Goal: Transaction & Acquisition: Purchase product/service

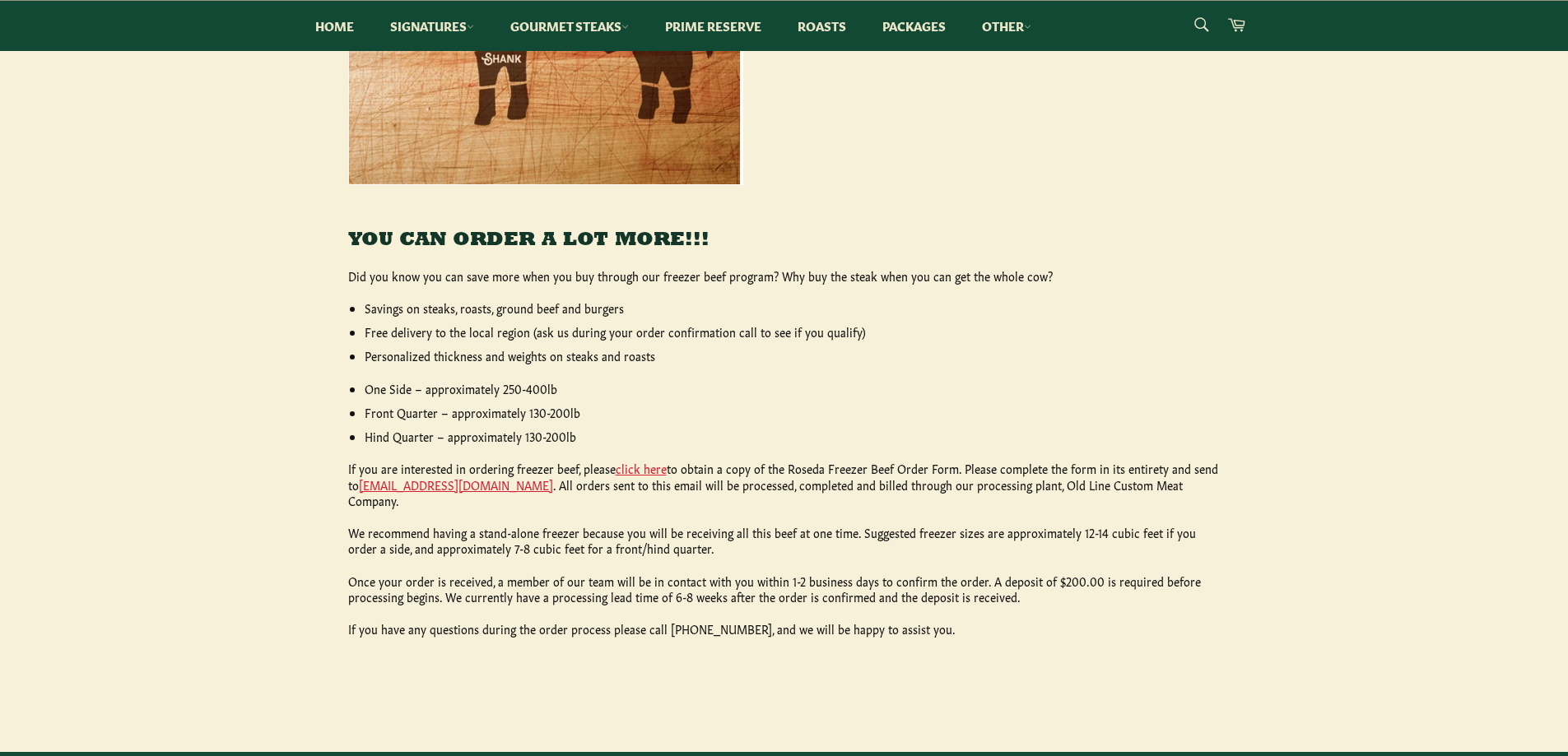
scroll to position [906, 0]
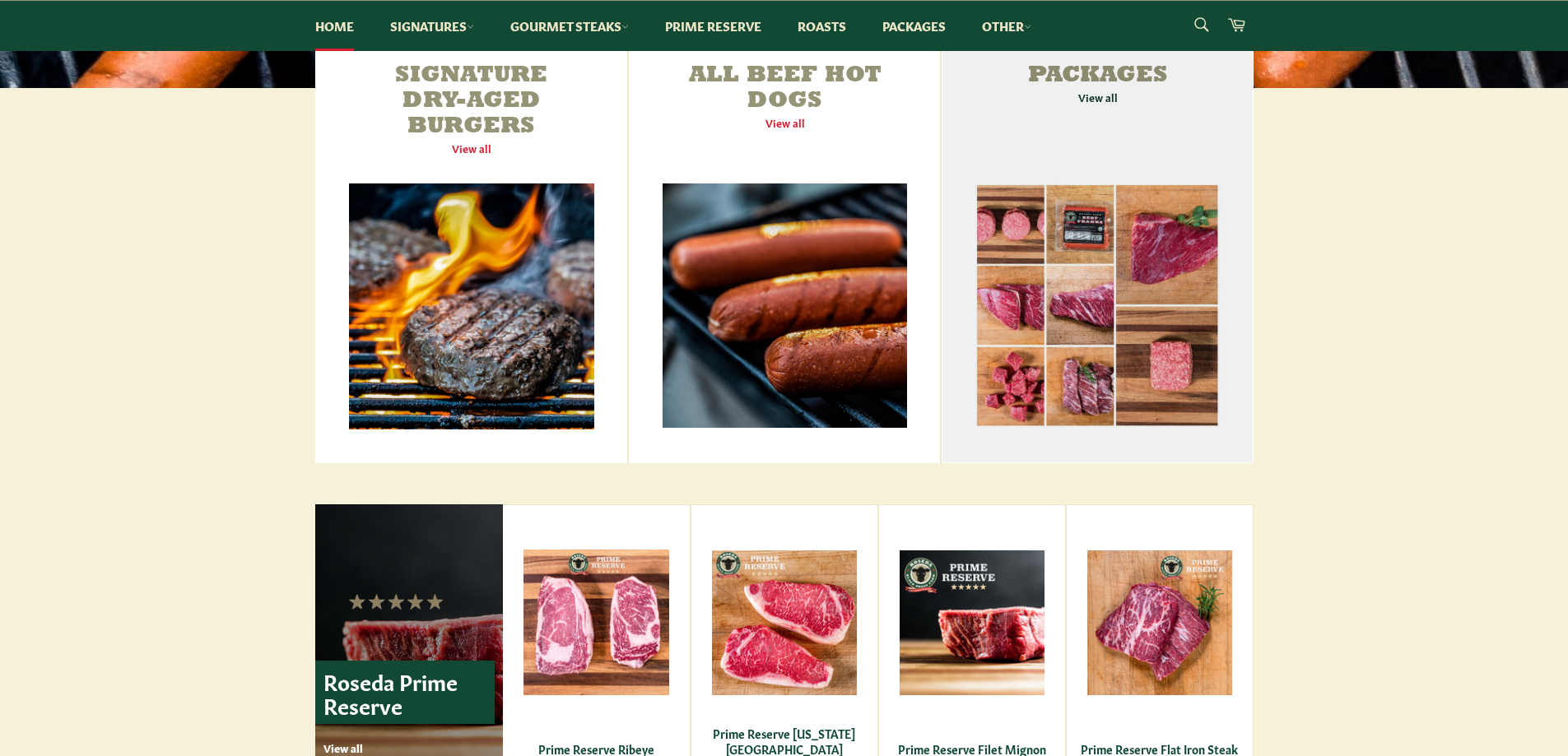
scroll to position [576, 0]
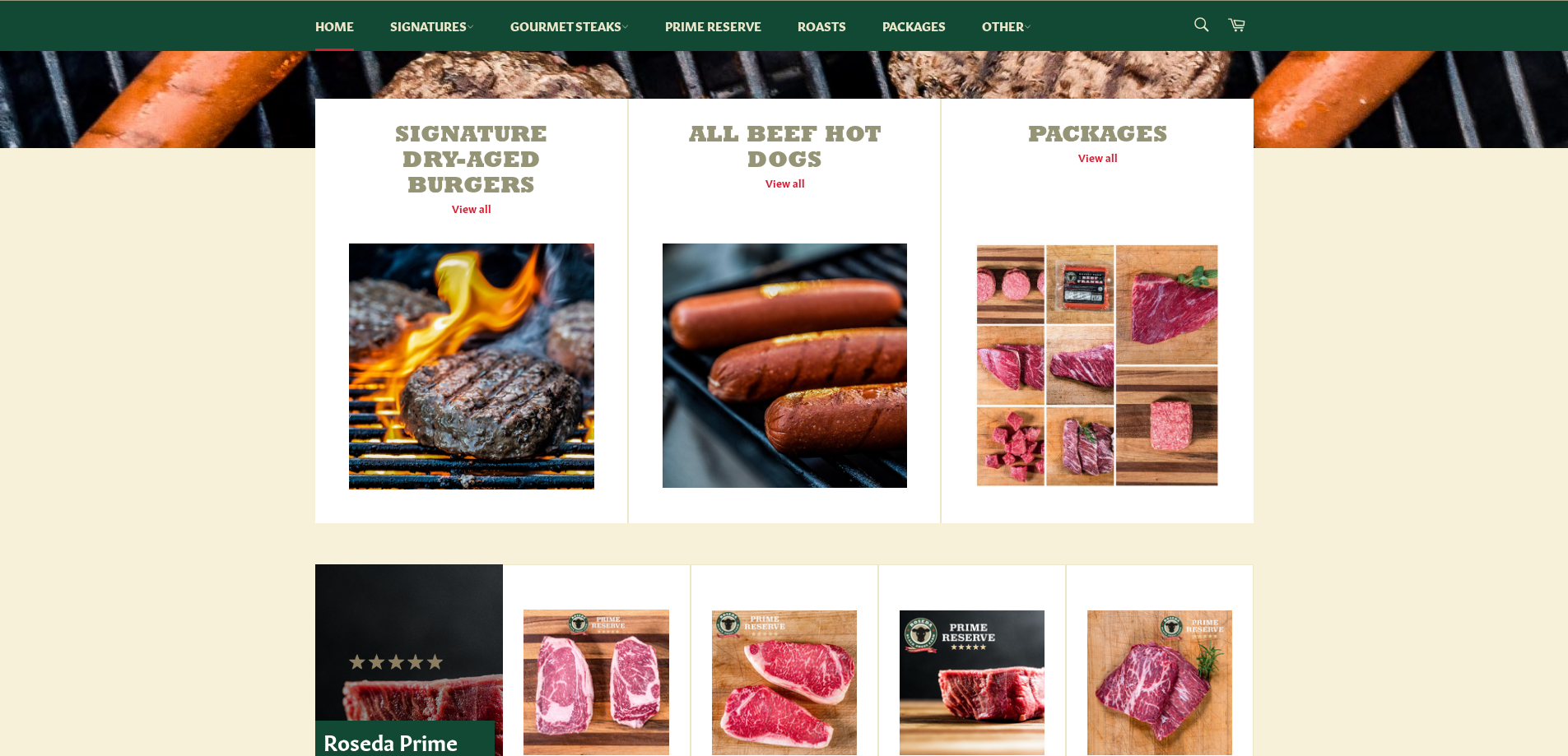
drag, startPoint x: 1125, startPoint y: 334, endPoint x: 1397, endPoint y: 390, distance: 277.7
click at [1416, 386] on div "Signature Dry-Aged Burgers View all All Beef Hot Dogs View all Packages View all" at bounding box center [784, 311] width 1568 height 425
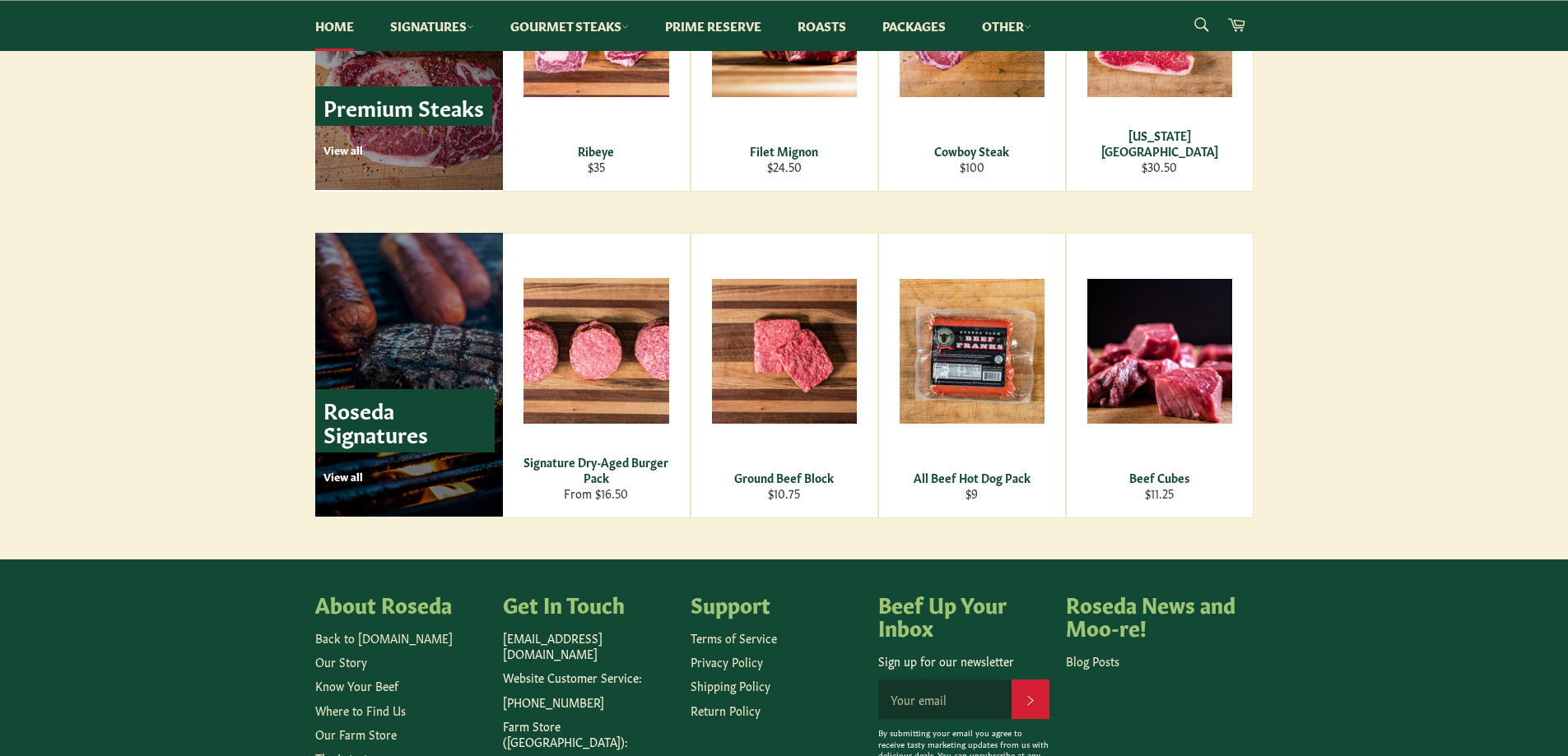
scroll to position [2139, 0]
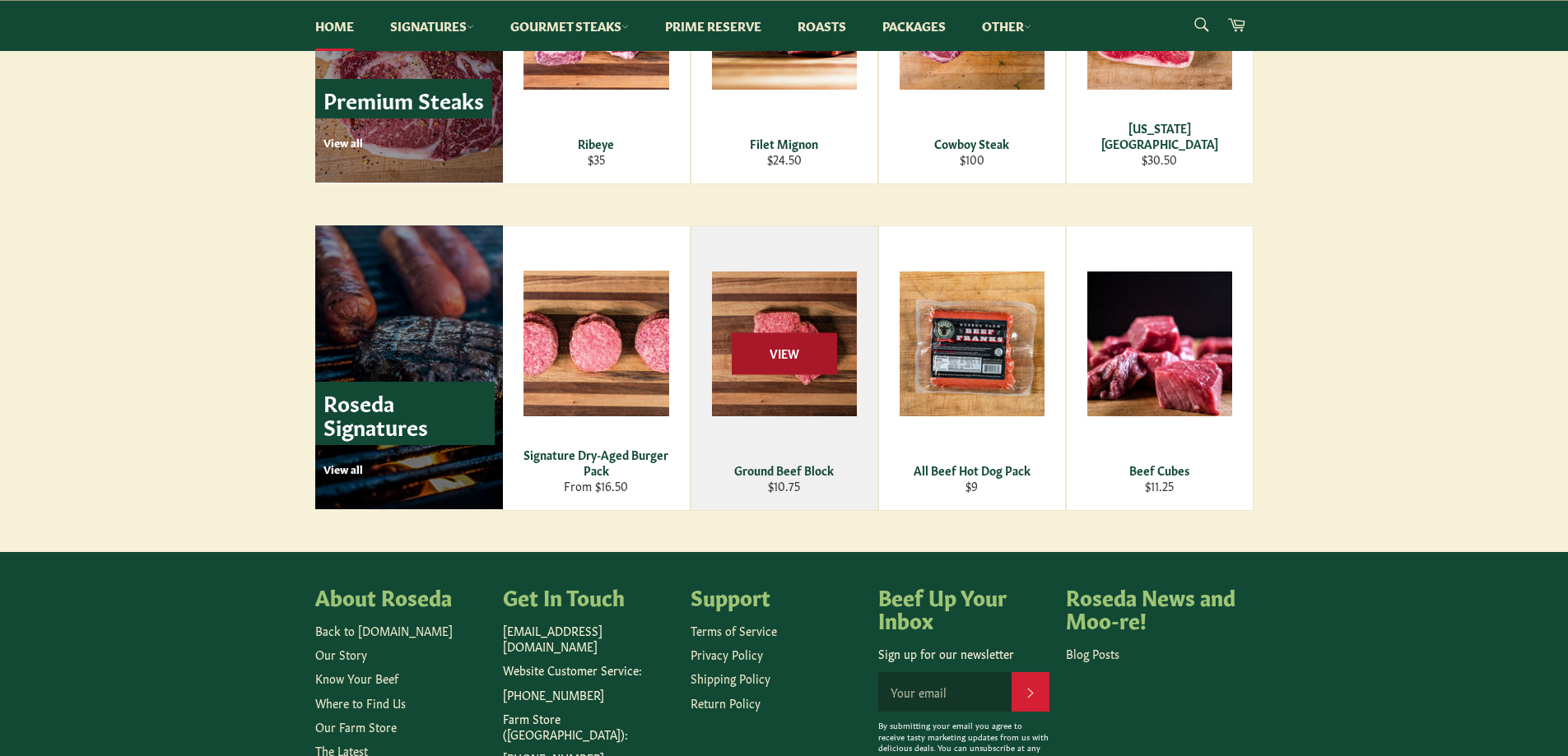
click at [818, 367] on span "View" at bounding box center [784, 353] width 105 height 42
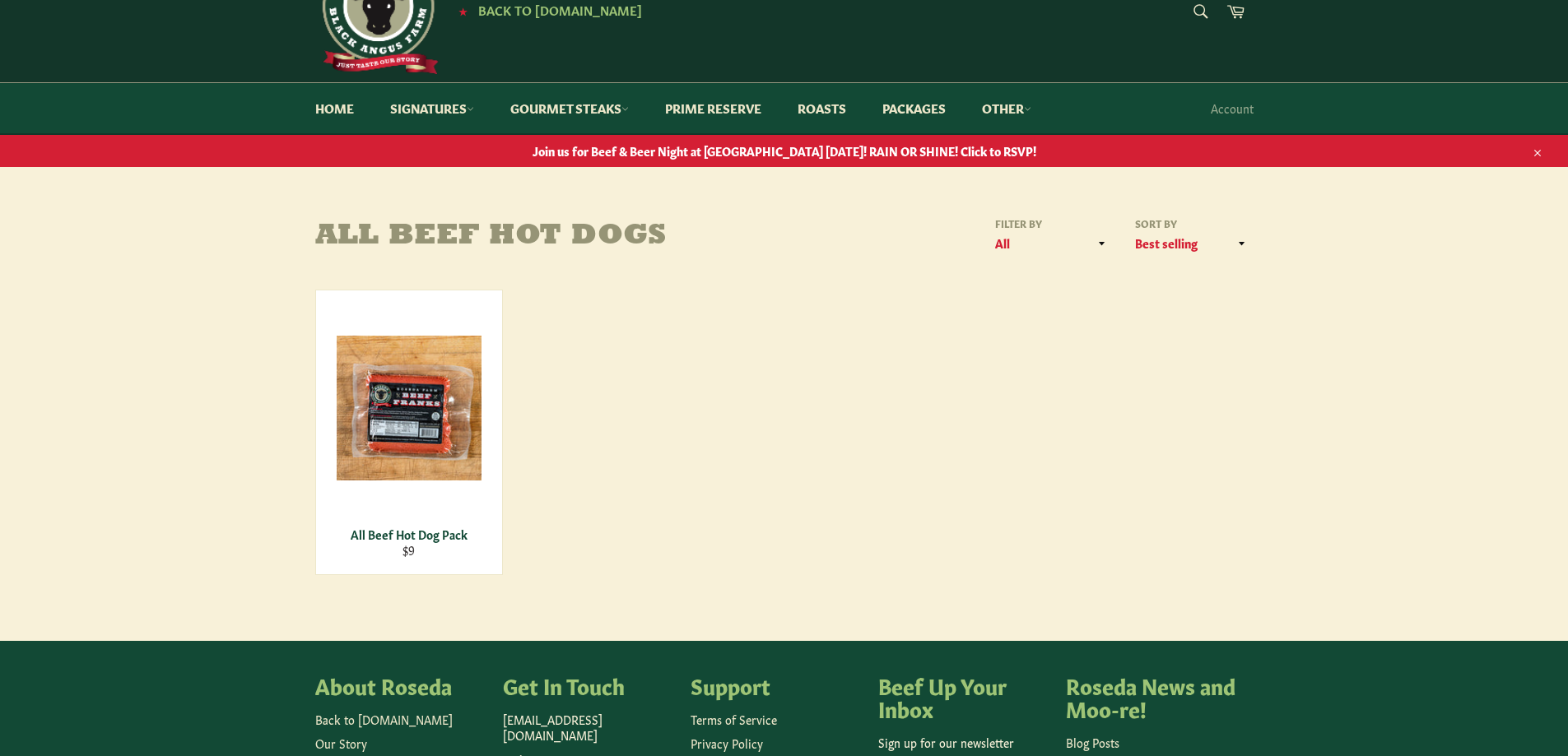
scroll to position [164, 0]
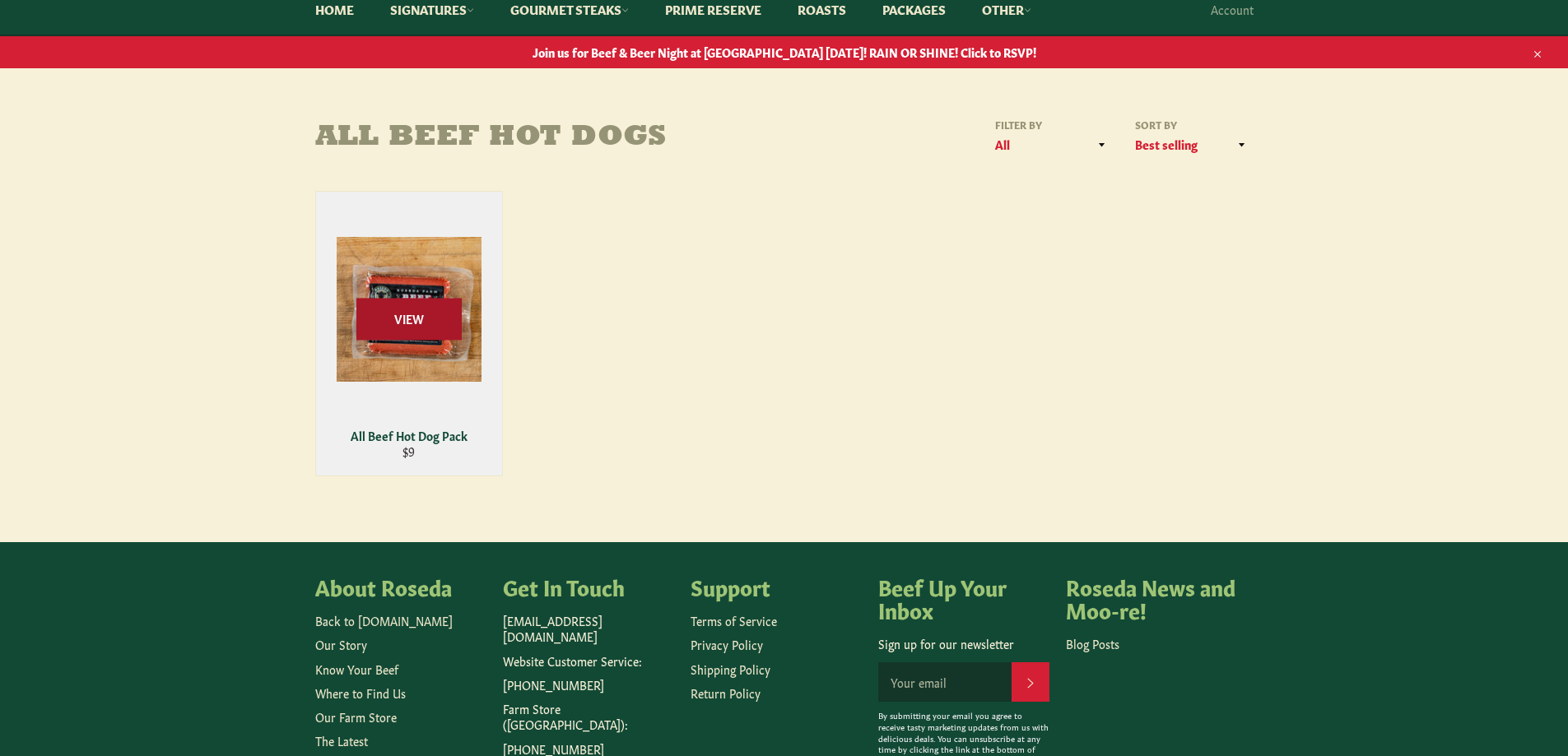
click at [442, 337] on span "View" at bounding box center [409, 318] width 105 height 42
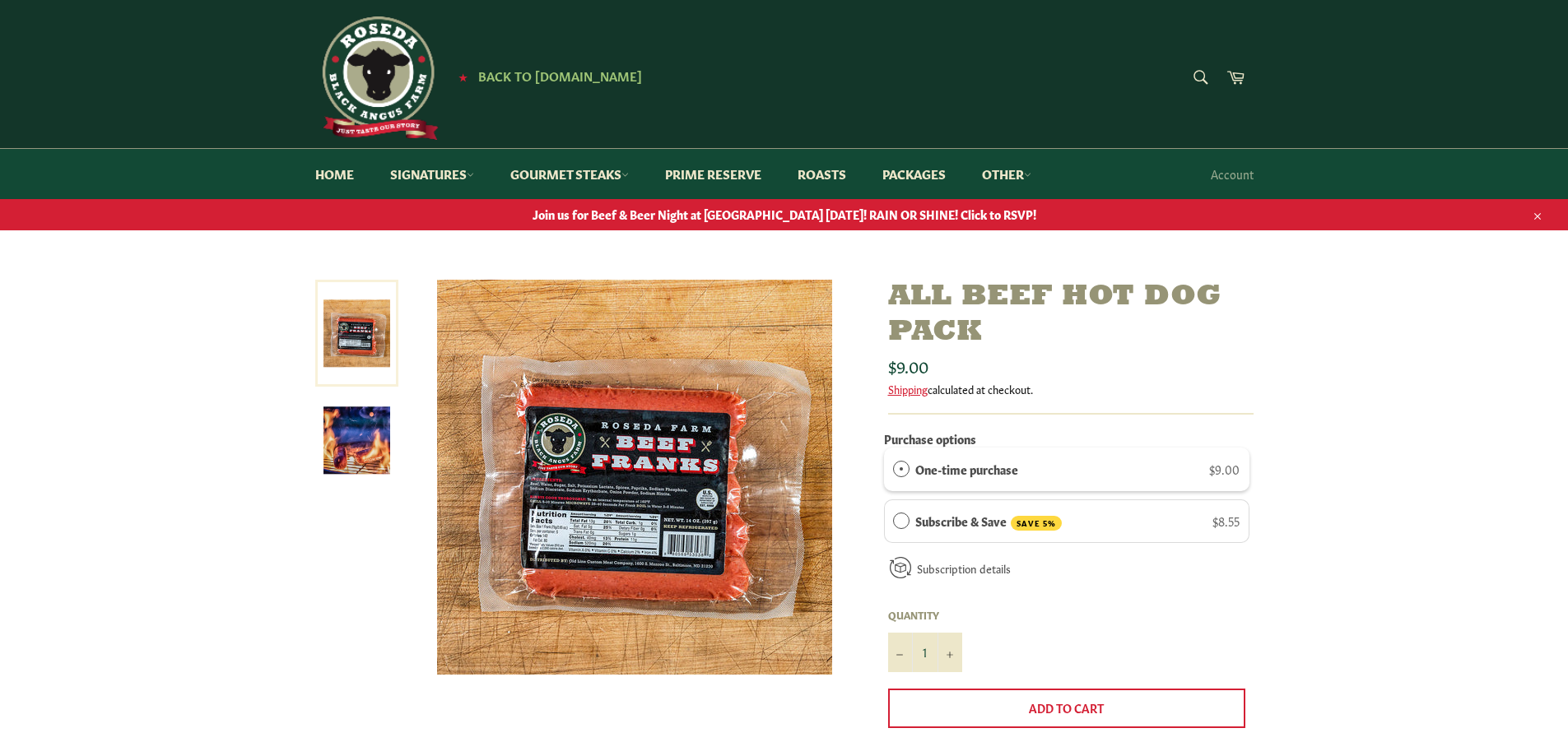
click at [360, 448] on img at bounding box center [356, 440] width 66 height 66
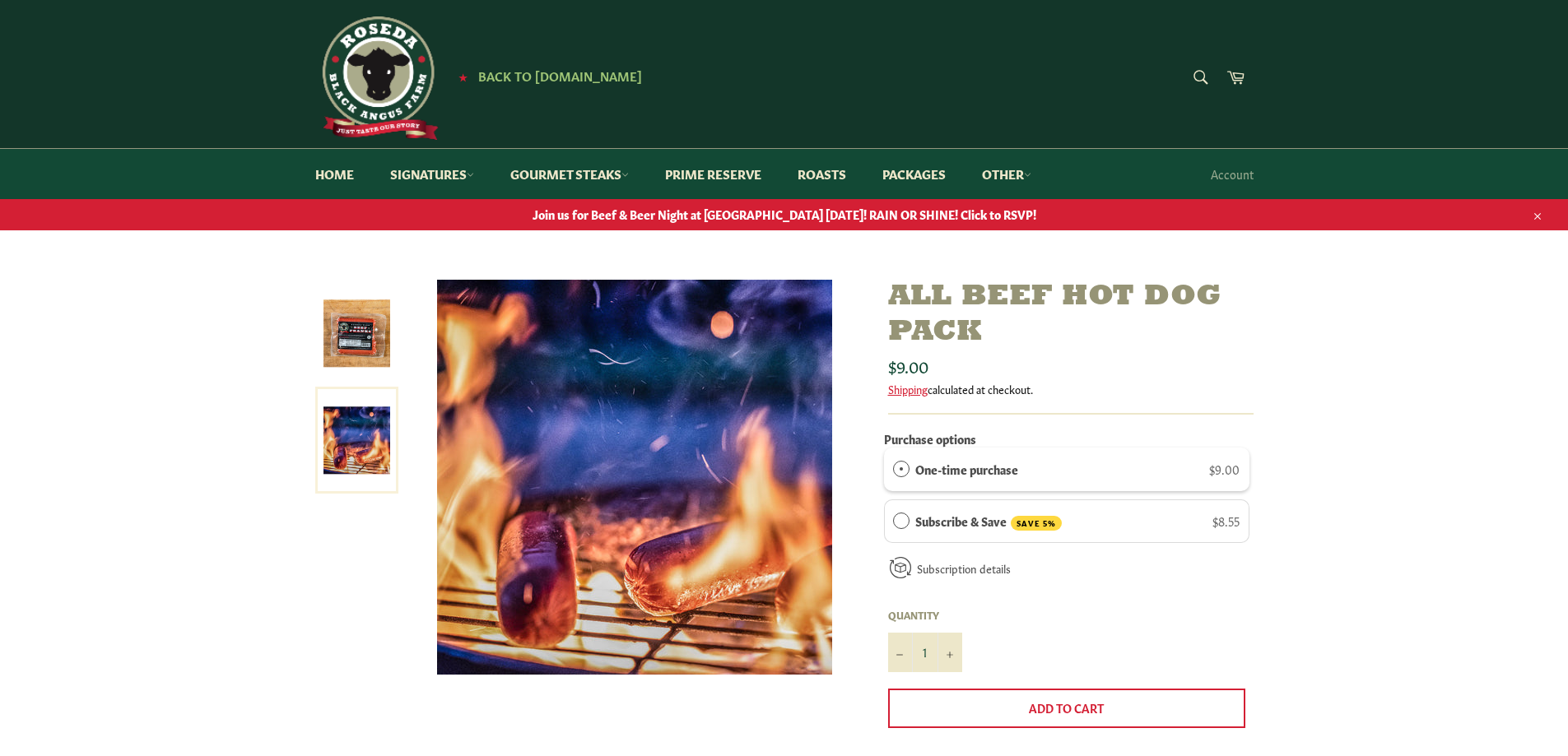
click at [358, 354] on img at bounding box center [356, 333] width 66 height 66
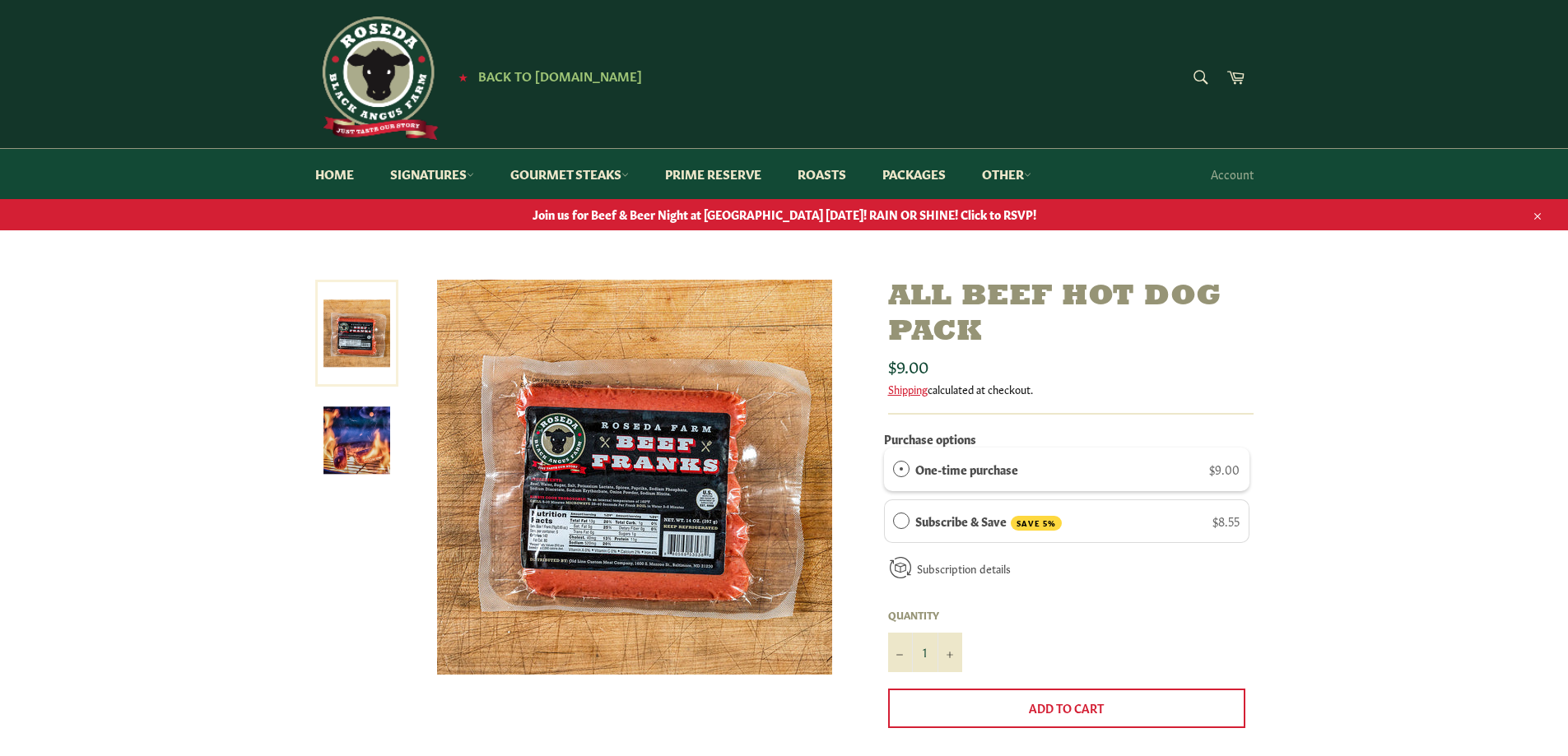
click at [706, 518] on img at bounding box center [634, 477] width 395 height 395
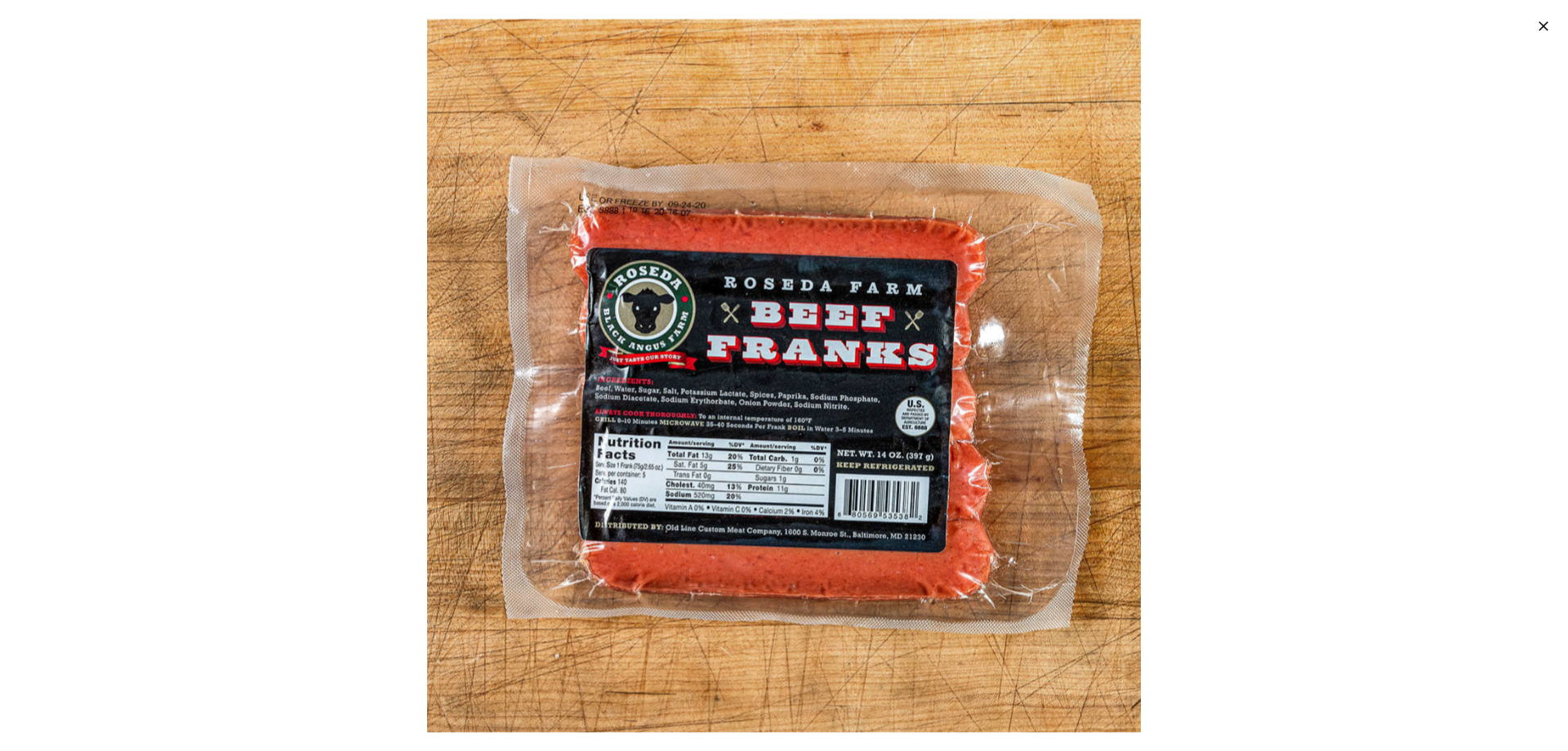
click at [1535, 22] on button ""Close (esc)"" at bounding box center [1542, 25] width 51 height 50
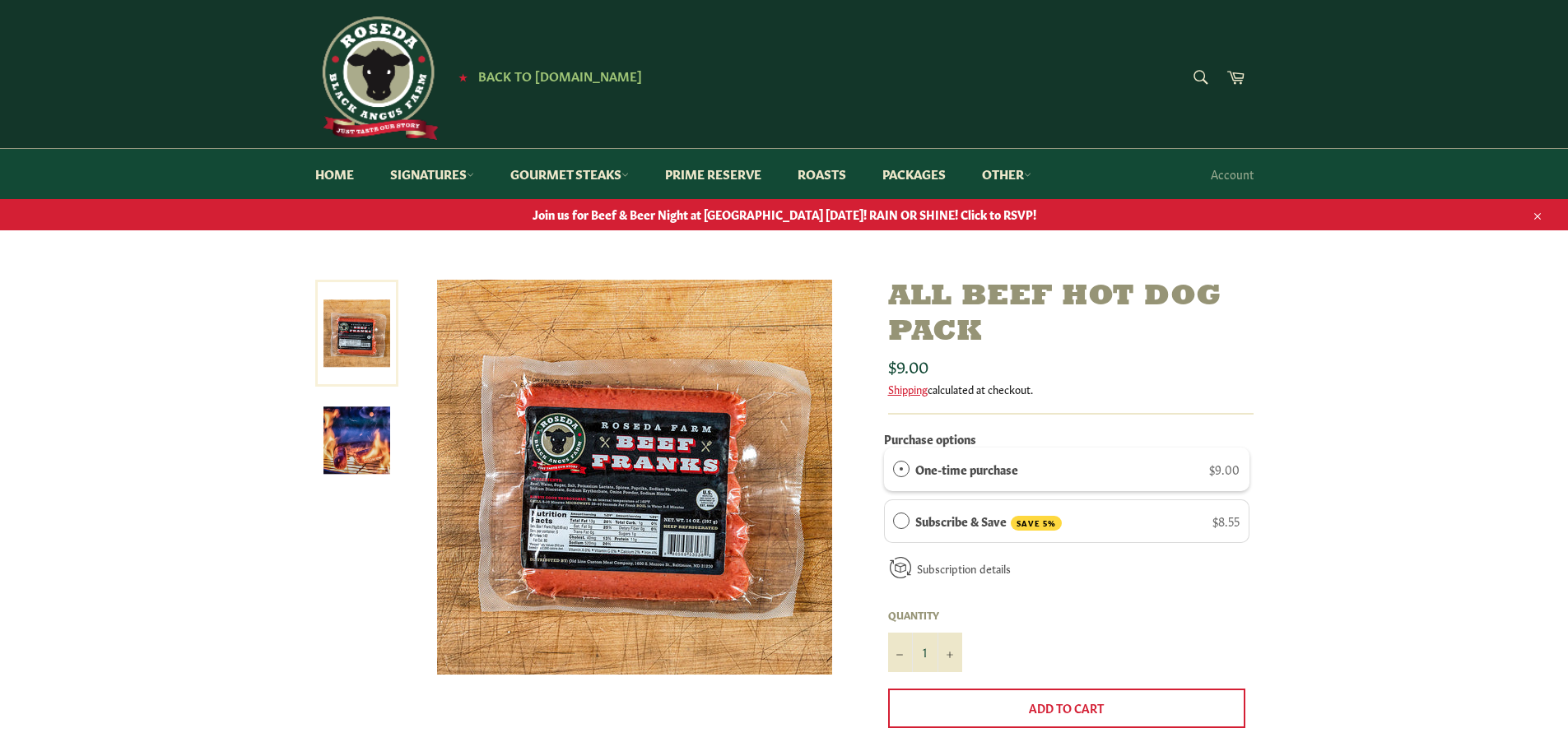
click at [1463, 450] on div "All Beef Hot Dog Pack Sale Regular price $9.00 Shipping calculated at checkout.…" at bounding box center [784, 642] width 1568 height 726
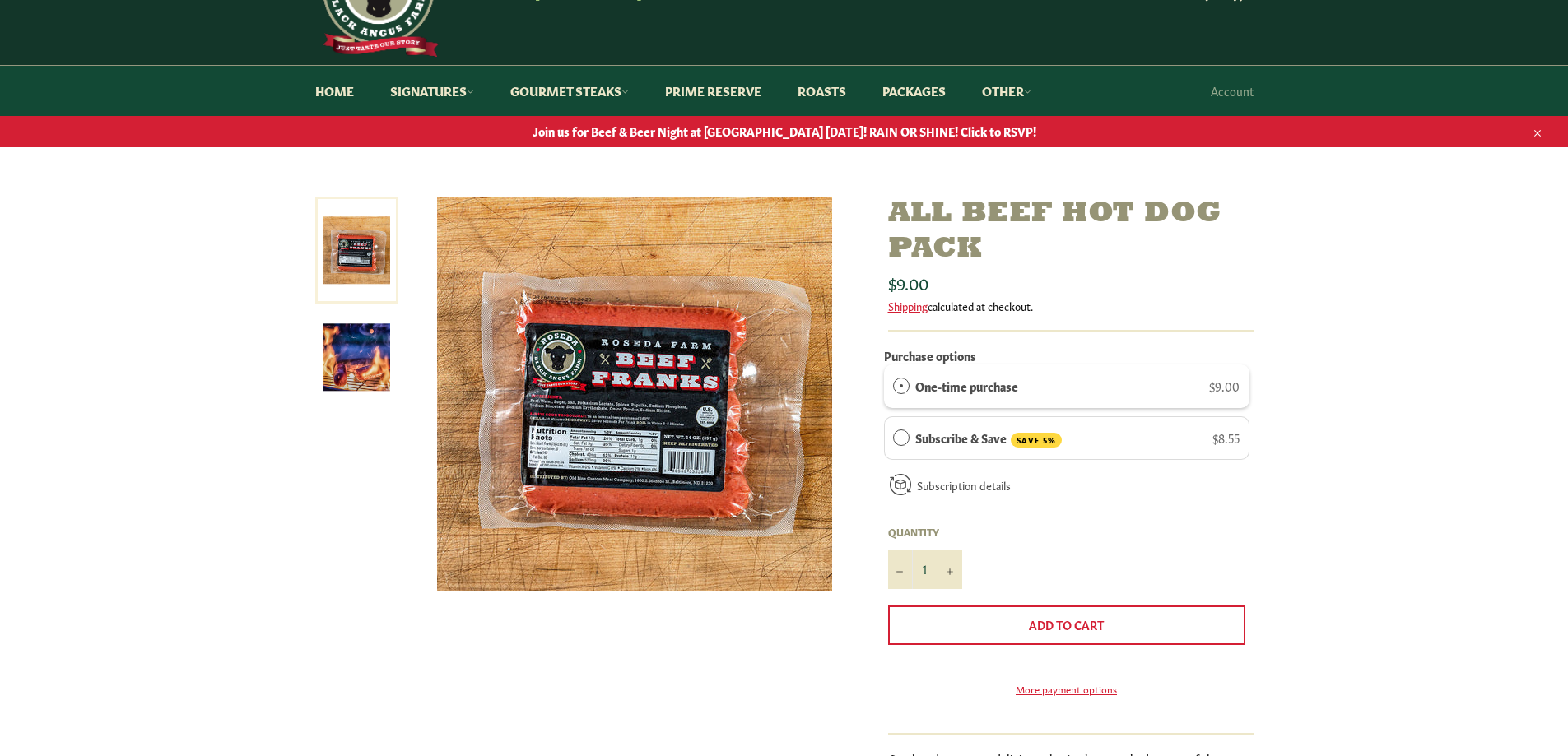
scroll to position [82, 0]
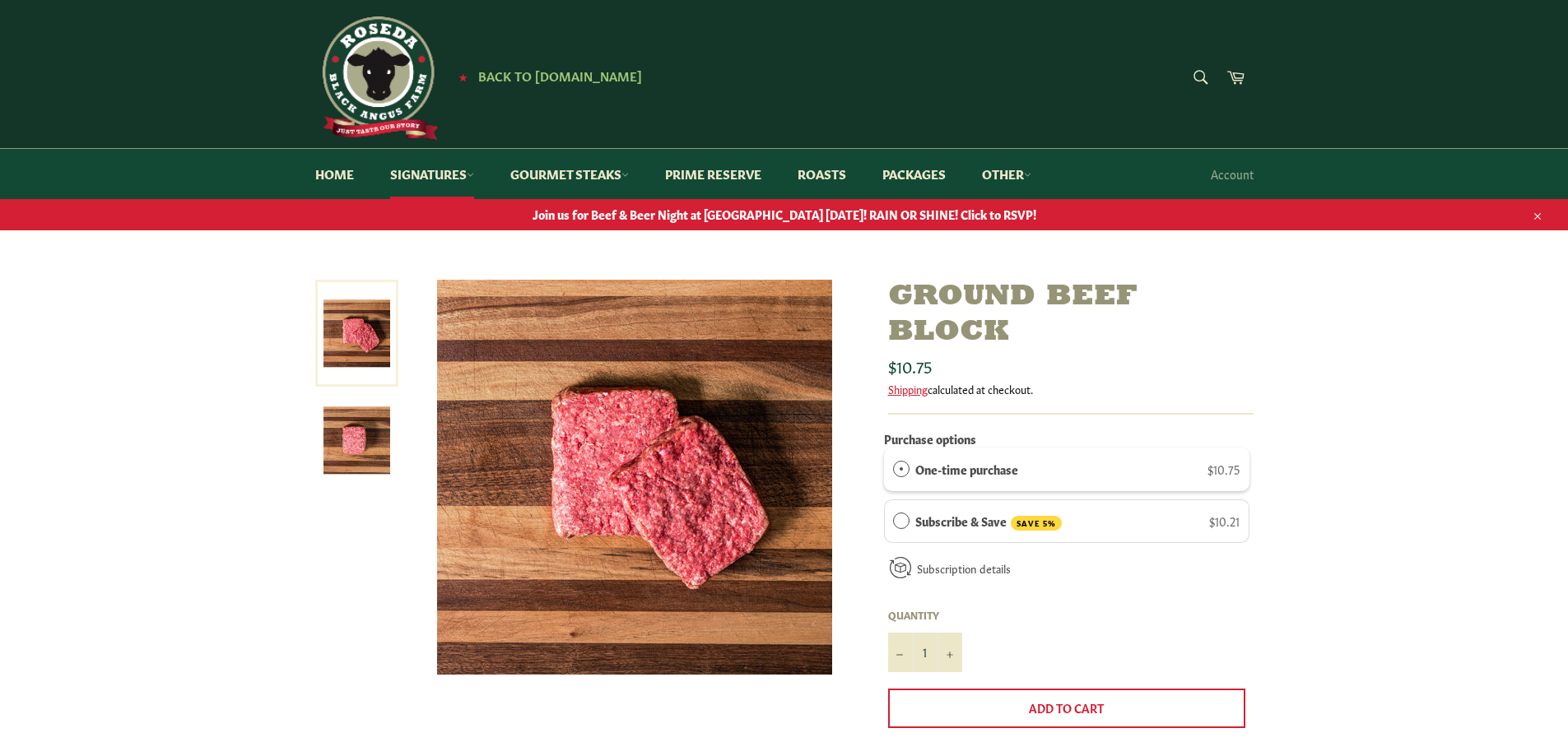
click at [356, 429] on img at bounding box center [356, 440] width 66 height 66
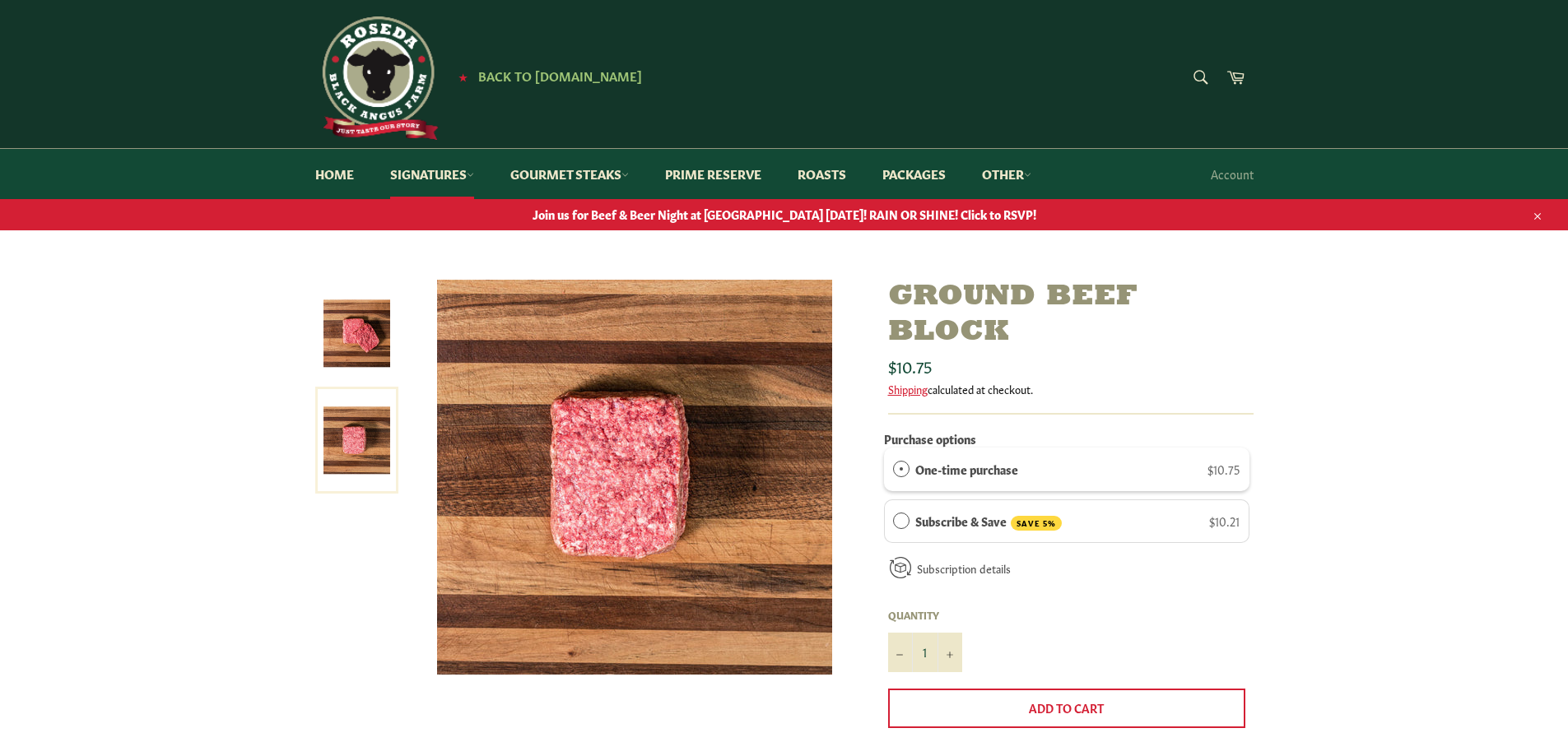
click at [341, 354] on img at bounding box center [356, 333] width 66 height 66
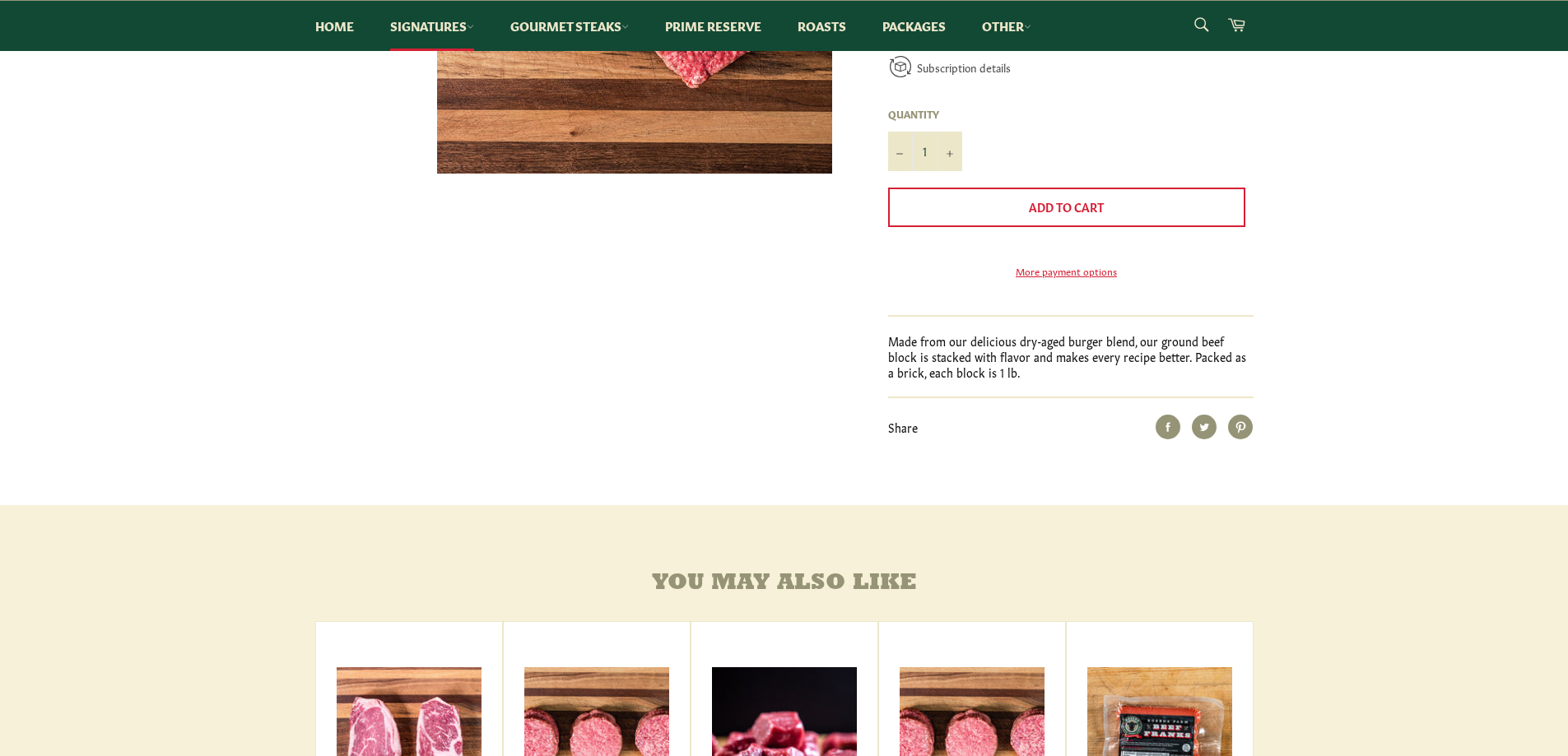
scroll to position [576, 0]
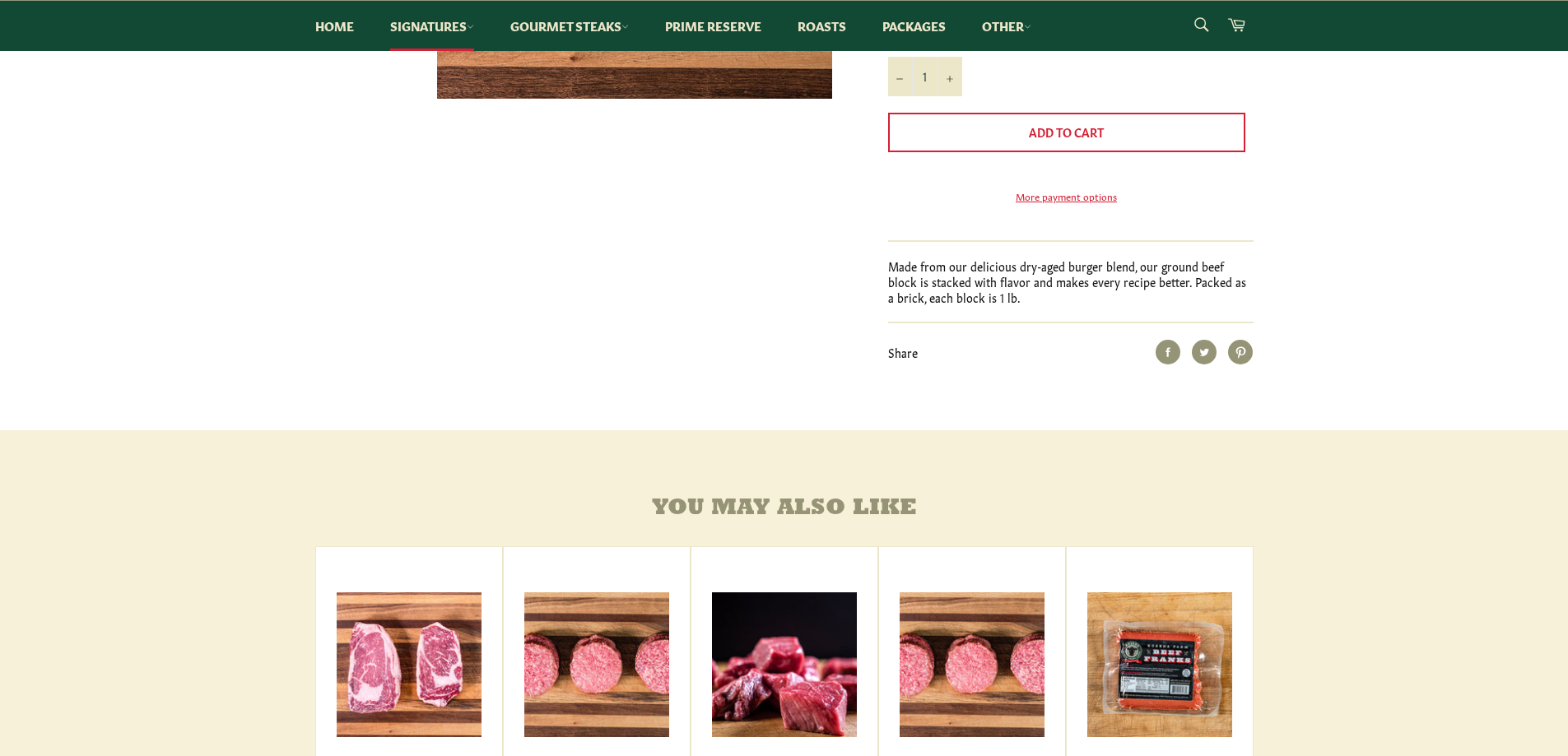
click at [1339, 369] on div "Ground Beef Block Sale Regular price $10.75 Shipping calculated at checkout. Pu…" at bounding box center [784, 66] width 1568 height 726
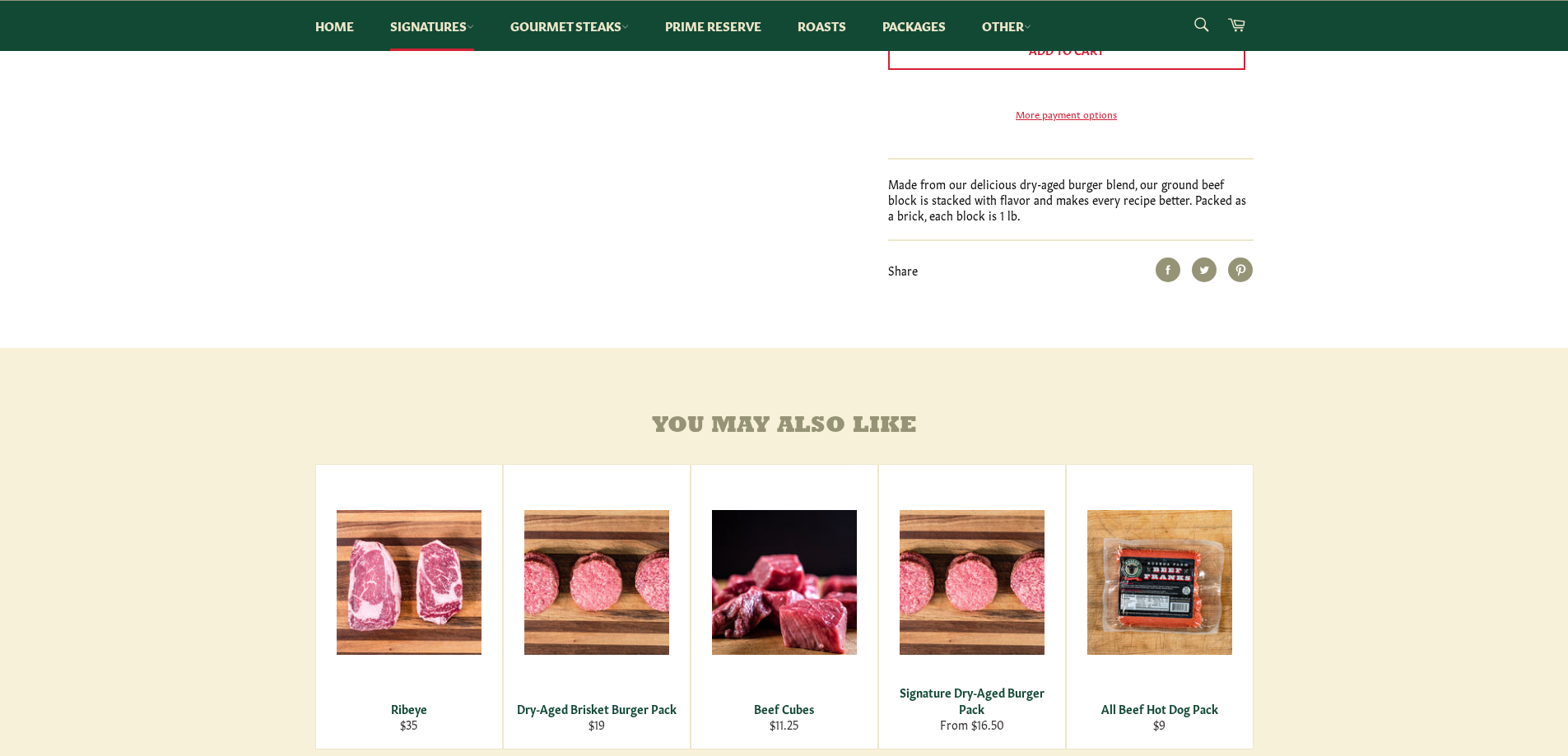
scroll to position [905, 0]
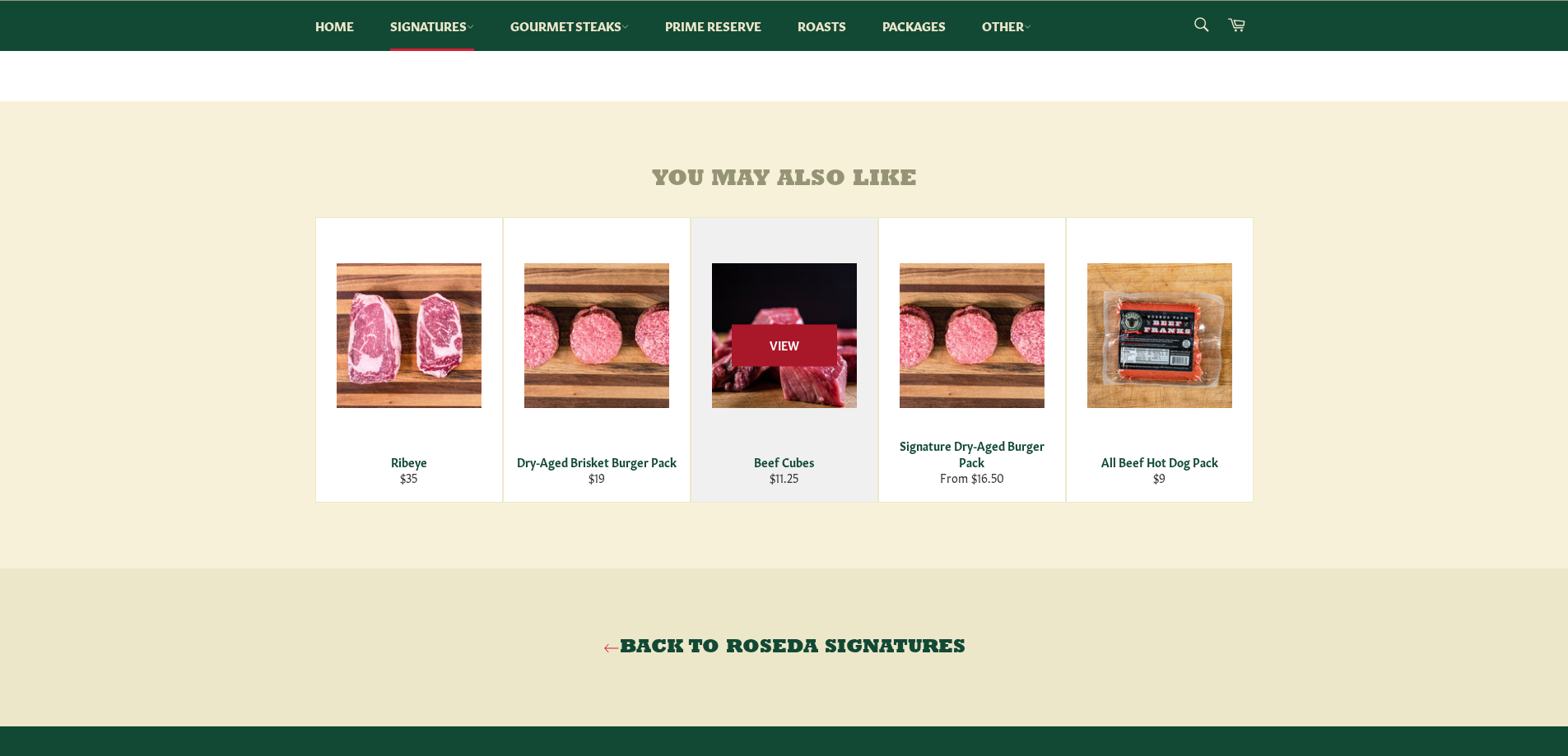
click at [750, 366] on span "View" at bounding box center [784, 344] width 105 height 42
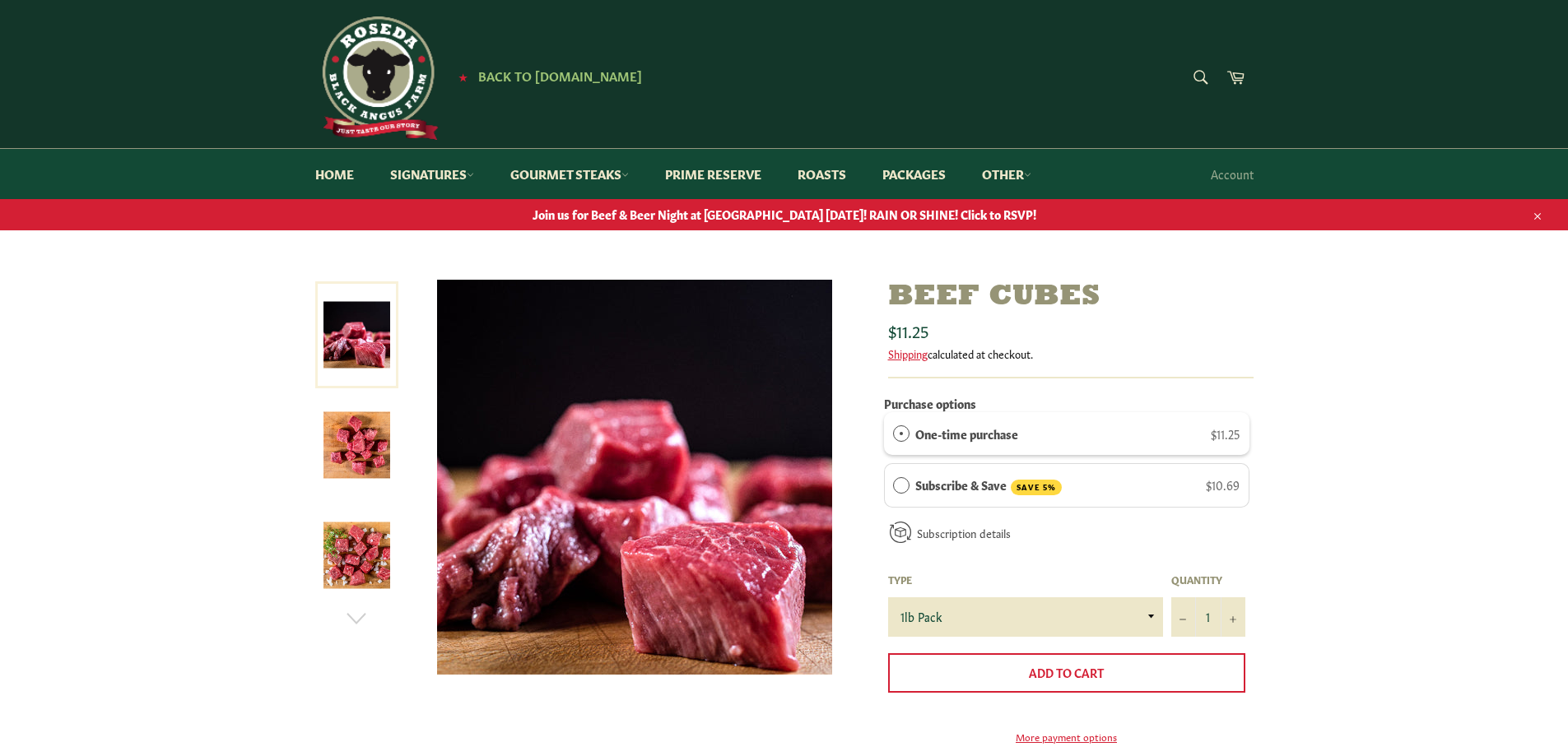
click at [360, 470] on img at bounding box center [356, 446] width 66 height 66
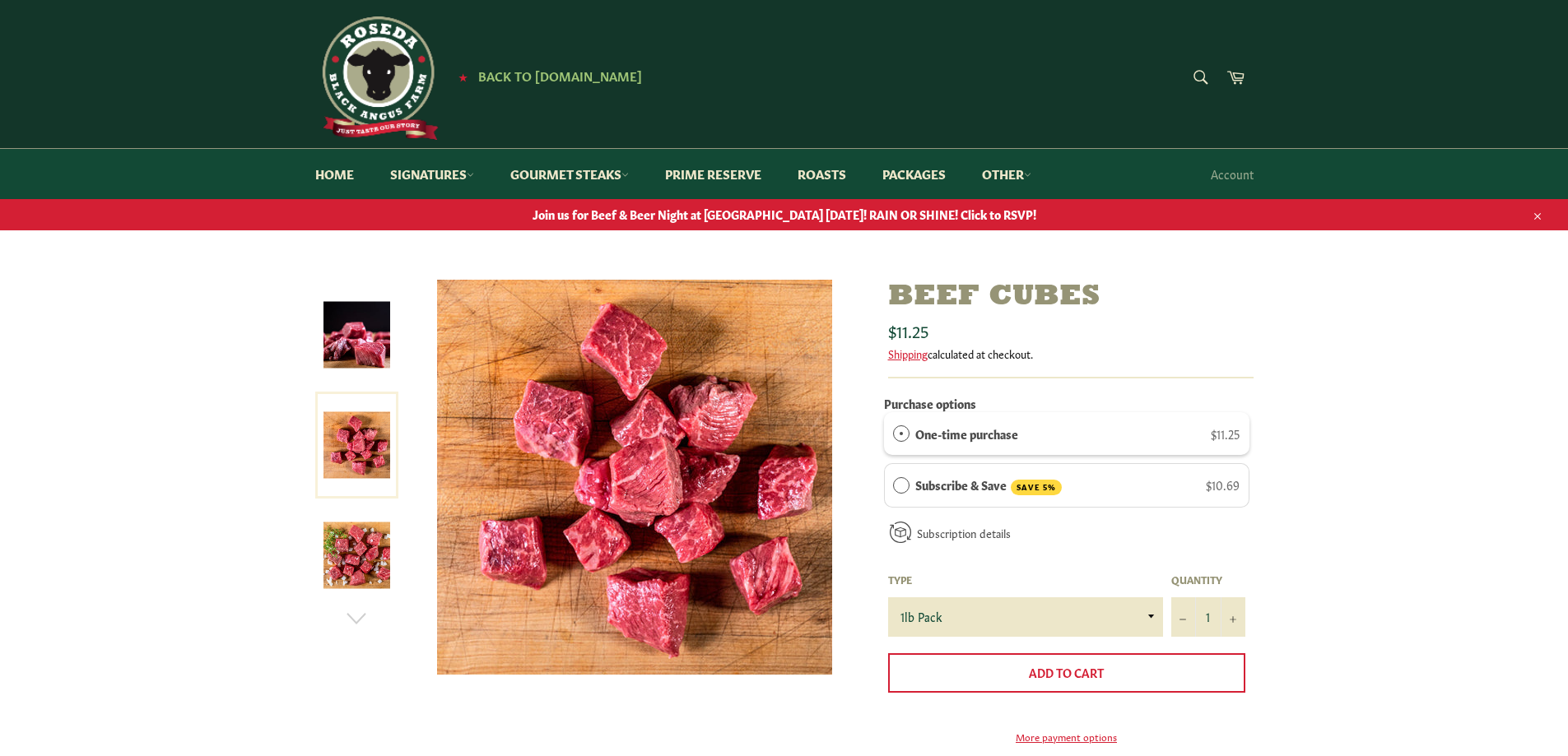
click at [366, 509] on link at bounding box center [356, 556] width 83 height 107
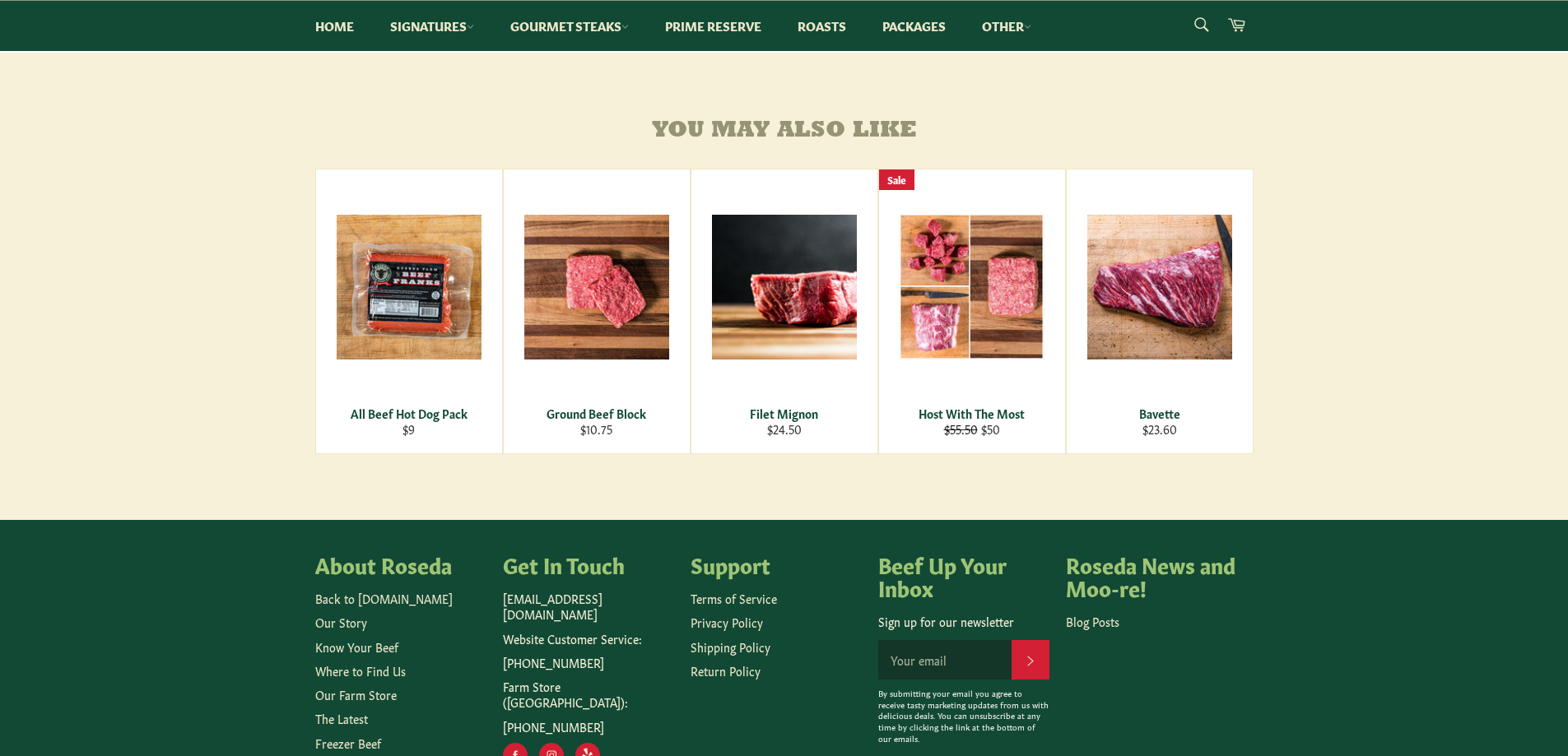
scroll to position [988, 0]
